Goal: Task Accomplishment & Management: Complete application form

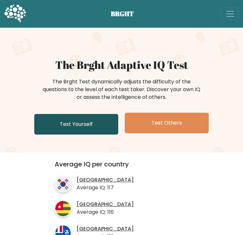
click at [104, 125] on link "Test Yourself" at bounding box center [76, 124] width 84 height 21
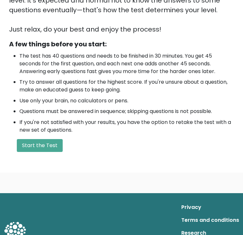
scroll to position [162, 0]
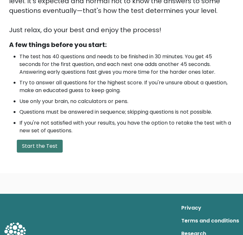
click at [37, 143] on button "Start the Test" at bounding box center [40, 146] width 46 height 13
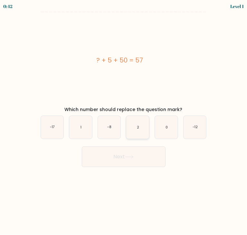
click at [143, 124] on icon "2" at bounding box center [137, 127] width 23 height 23
click at [124, 121] on input "d. 2" at bounding box center [124, 119] width 0 height 3
radio input "true"
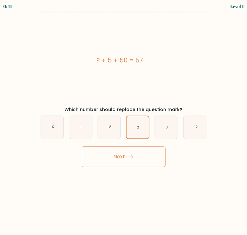
click at [140, 156] on button "Next" at bounding box center [124, 157] width 84 height 21
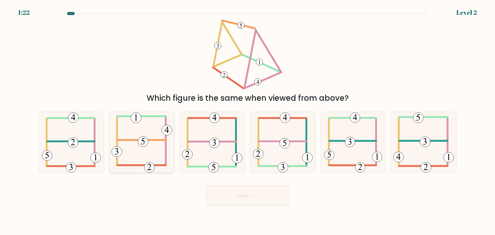
click at [144, 125] on icon at bounding box center [142, 142] width 61 height 61
click at [247, 121] on input "b." at bounding box center [248, 119] width 0 height 3
radio input "true"
click at [247, 195] on icon at bounding box center [253, 197] width 9 height 4
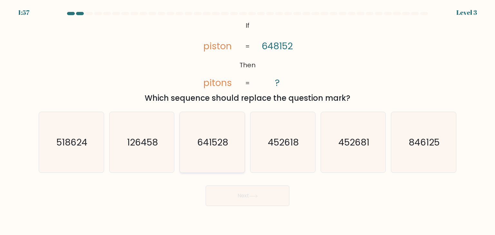
click at [223, 132] on icon "641528" at bounding box center [212, 142] width 61 height 61
click at [247, 121] on input "c. 641528" at bounding box center [248, 119] width 0 height 3
radio input "true"
click at [247, 199] on button "Next" at bounding box center [248, 196] width 84 height 21
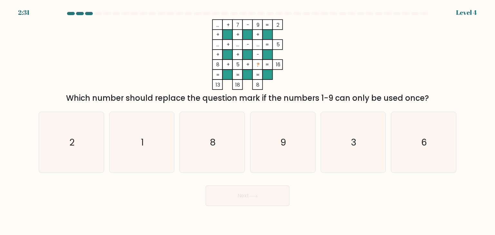
click at [247, 110] on div "a. 2 b. 1 c. 8 d." at bounding box center [247, 140] width 423 height 66
click at [247, 127] on icon "3" at bounding box center [353, 142] width 61 height 61
click at [247, 121] on input "e. 3" at bounding box center [248, 119] width 0 height 3
radio input "true"
click at [247, 193] on button "Next" at bounding box center [248, 196] width 84 height 21
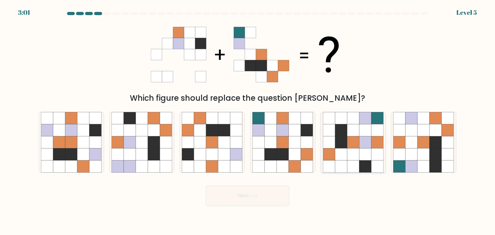
click at [247, 144] on icon at bounding box center [366, 142] width 12 height 12
click at [247, 121] on input "e." at bounding box center [248, 119] width 0 height 3
radio input "true"
click at [247, 202] on button "Next" at bounding box center [248, 196] width 84 height 21
